Goal: Unclear

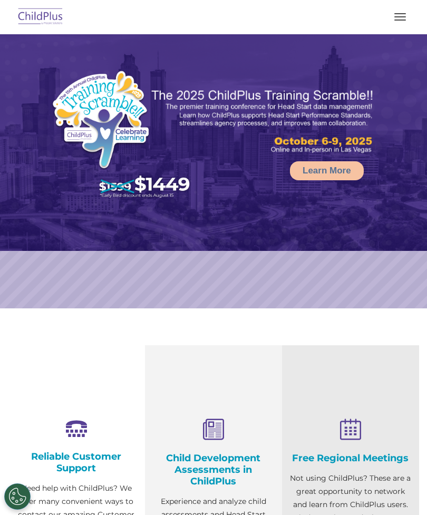
select select "MEDIUM"
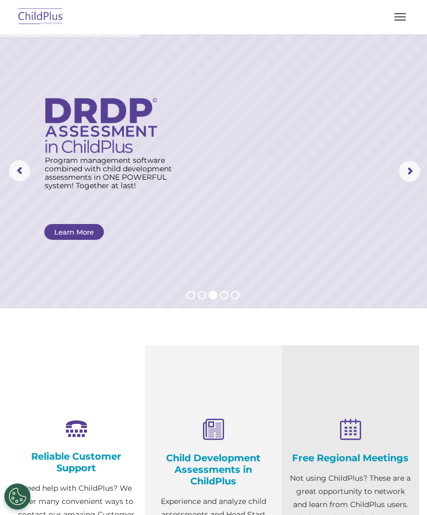
click at [400, 15] on button "button" at bounding box center [400, 16] width 22 height 17
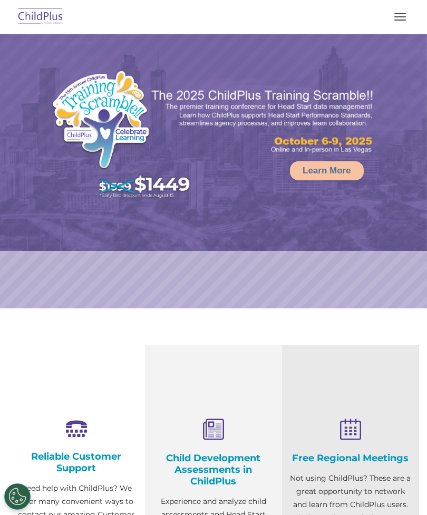
select select "MEDIUM"
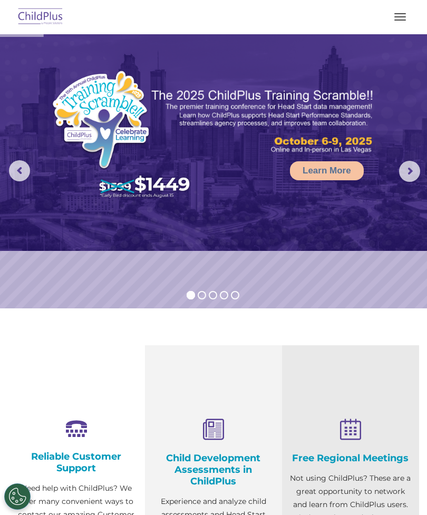
click at [406, 21] on button "button" at bounding box center [400, 16] width 22 height 17
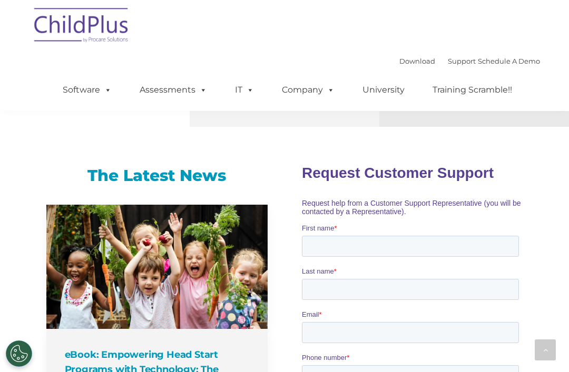
scroll to position [664, 0]
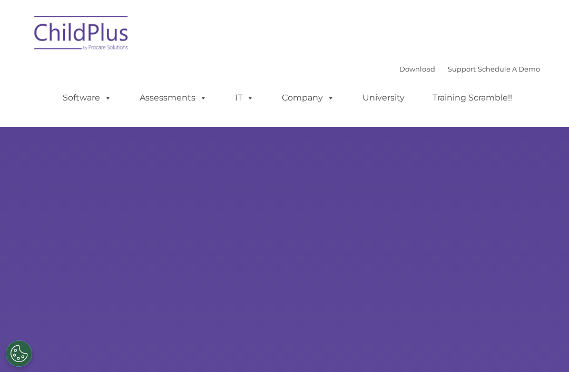
scroll to position [560, 0]
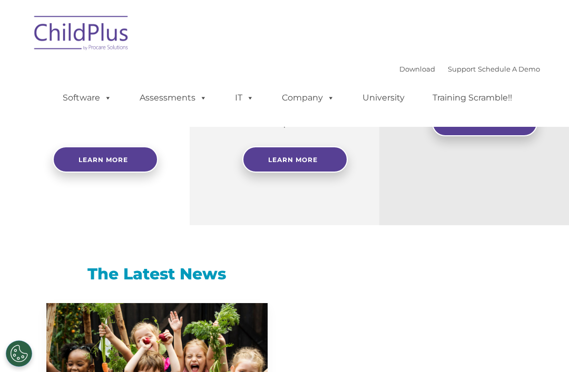
select select "MEDIUM"
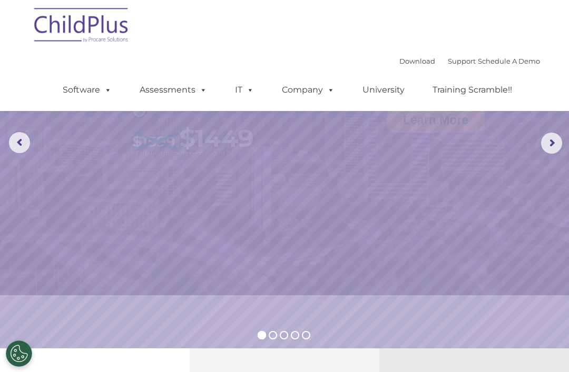
scroll to position [0, 0]
